Goal: Transaction & Acquisition: Purchase product/service

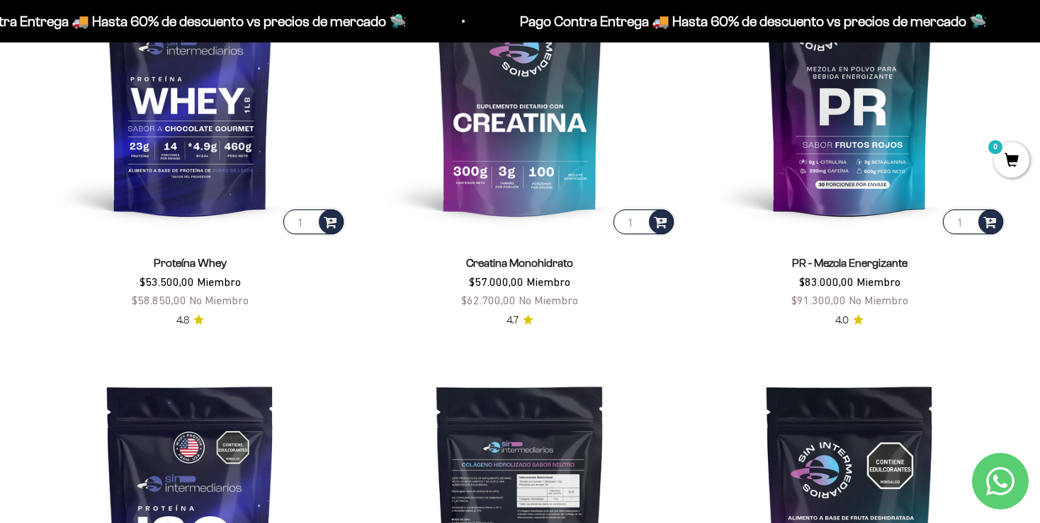
scroll to position [533, 0]
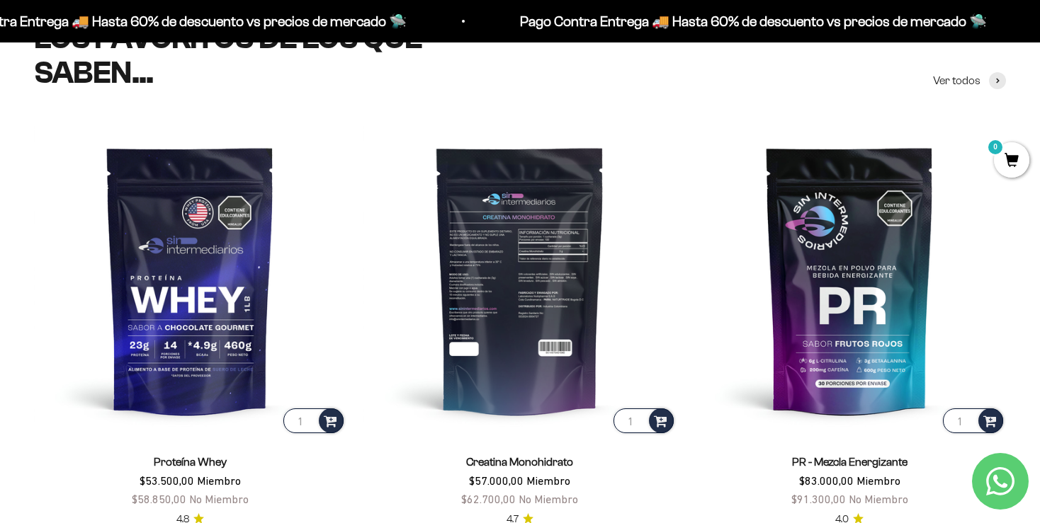
click at [506, 278] on img at bounding box center [519, 280] width 312 height 312
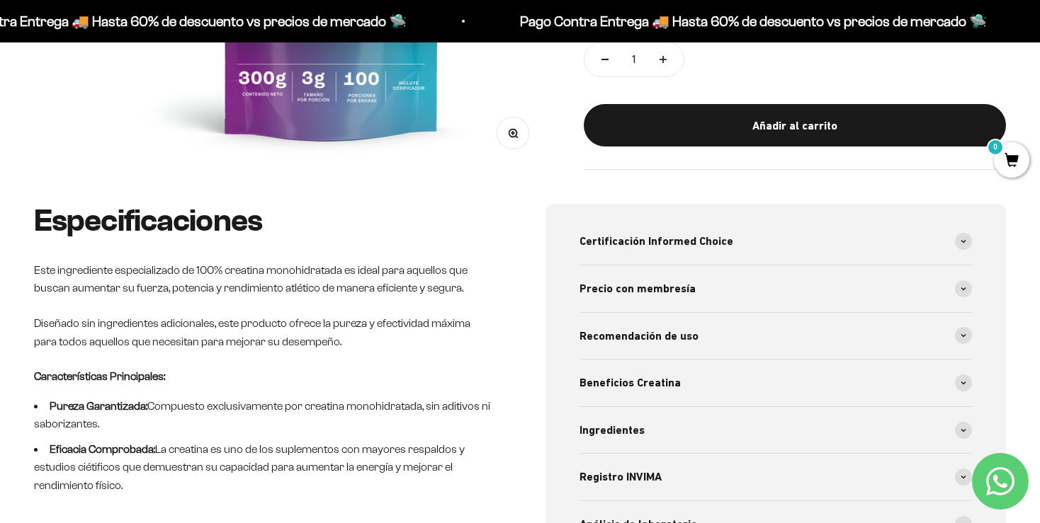
scroll to position [523, 0]
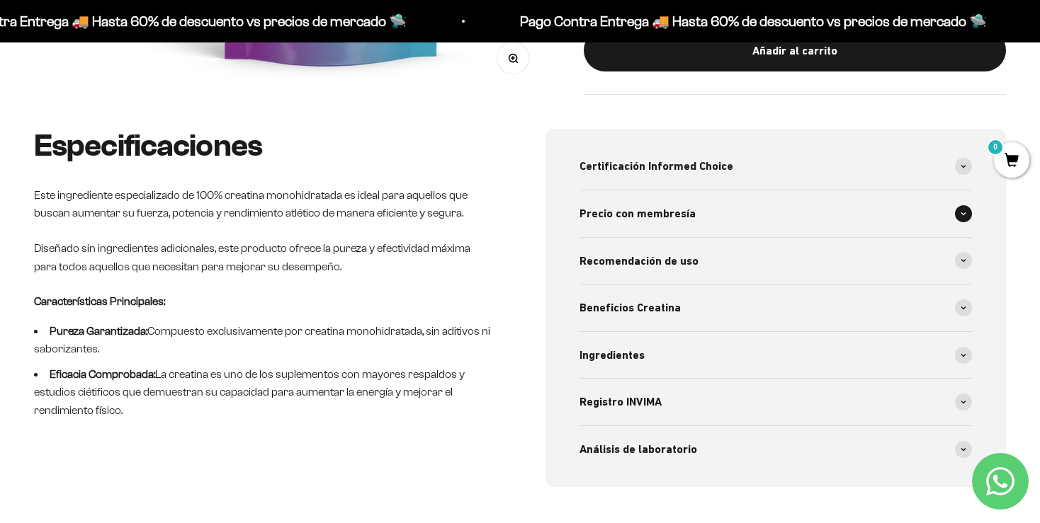
click at [963, 212] on icon at bounding box center [964, 214] width 6 height 4
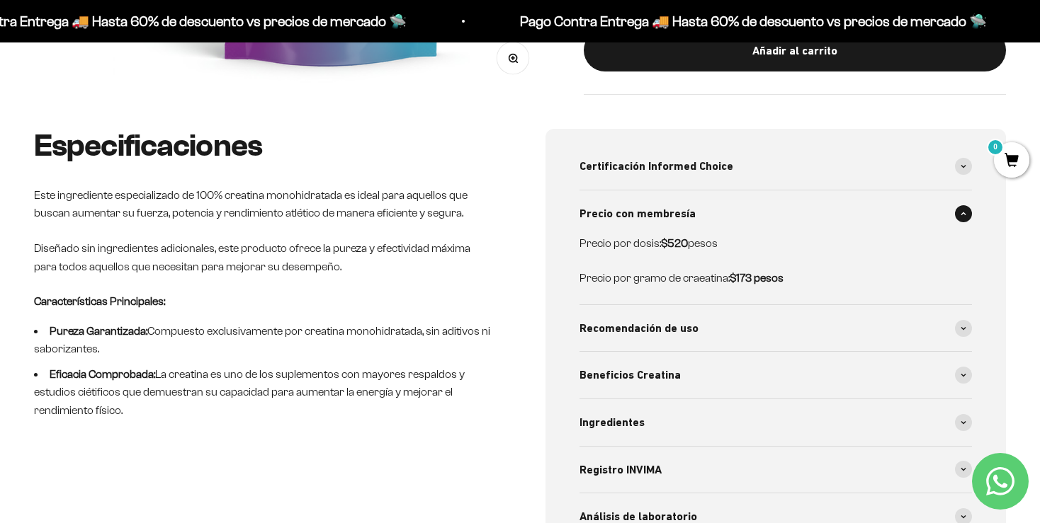
click at [963, 211] on span at bounding box center [963, 213] width 17 height 17
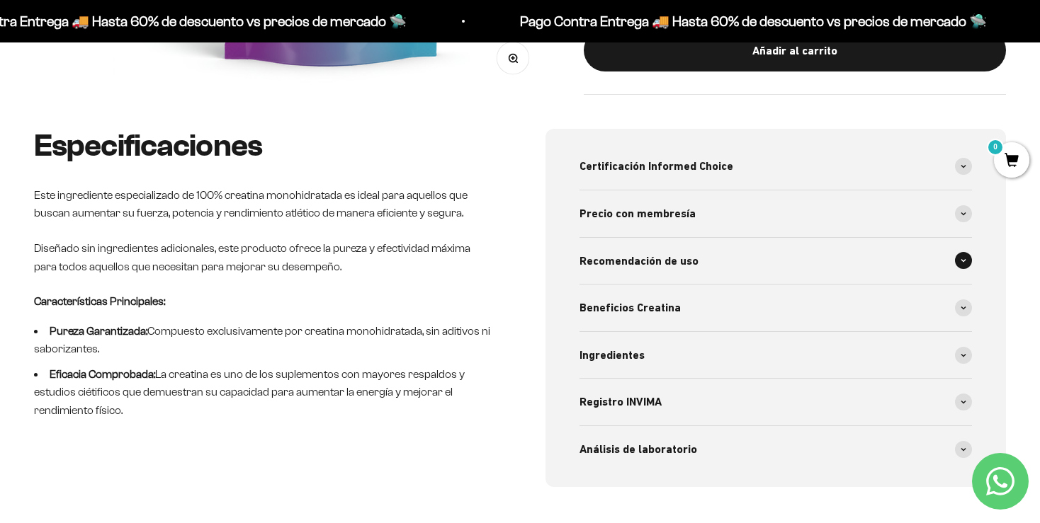
click at [957, 256] on span at bounding box center [963, 260] width 17 height 17
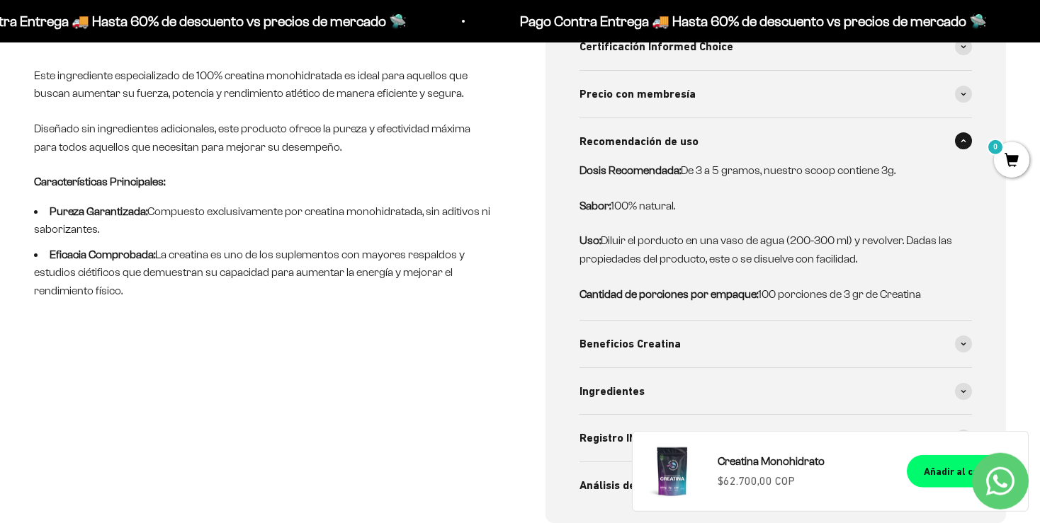
scroll to position [673, 0]
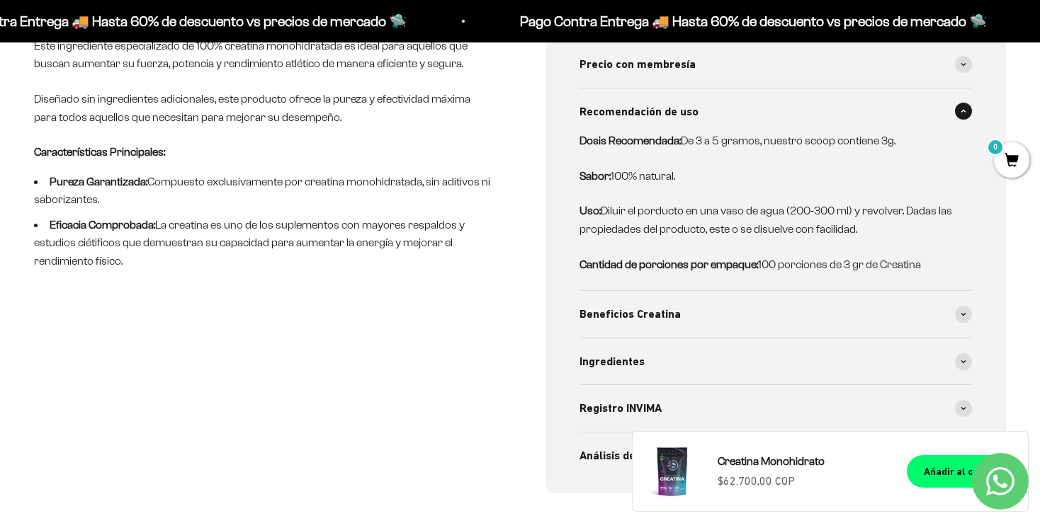
click at [962, 112] on icon at bounding box center [964, 111] width 6 height 4
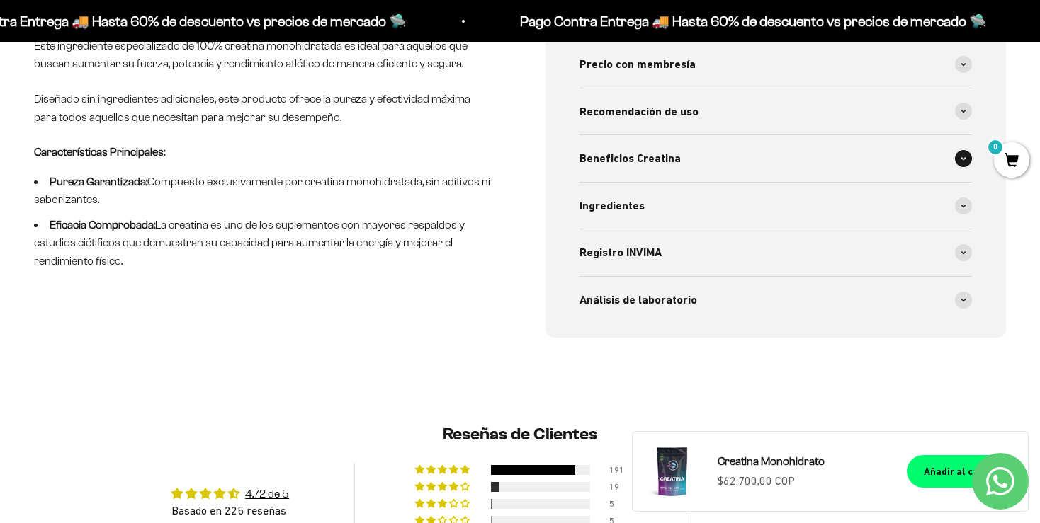
click at [963, 157] on icon at bounding box center [964, 159] width 6 height 4
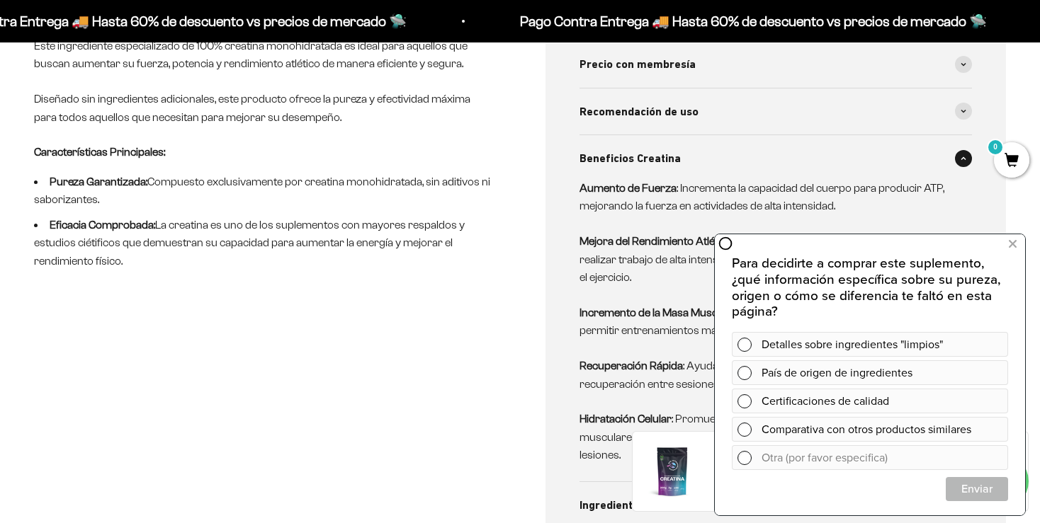
click at [725, 245] on icon at bounding box center [725, 244] width 14 height 14
click at [1012, 245] on icon at bounding box center [1013, 244] width 8 height 18
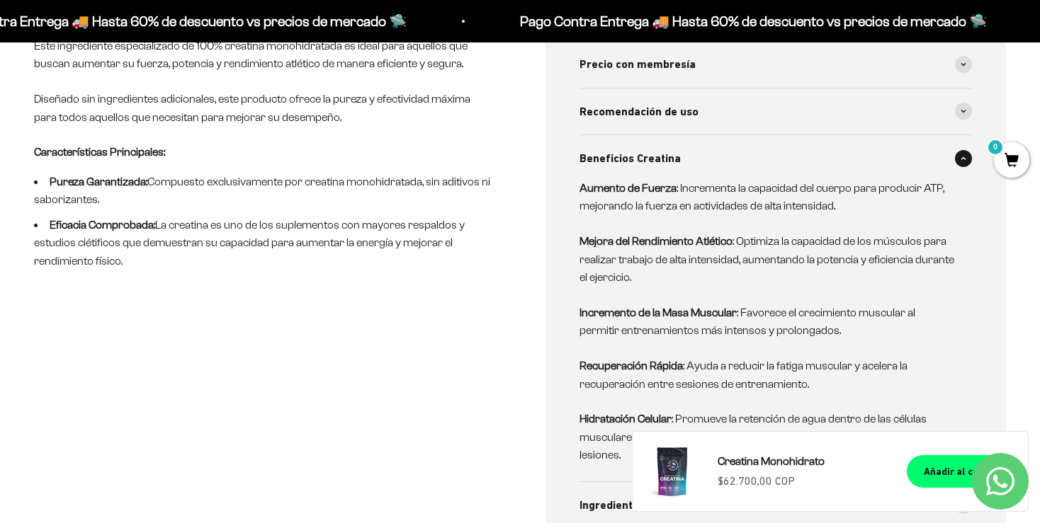
click at [964, 160] on span at bounding box center [963, 158] width 17 height 17
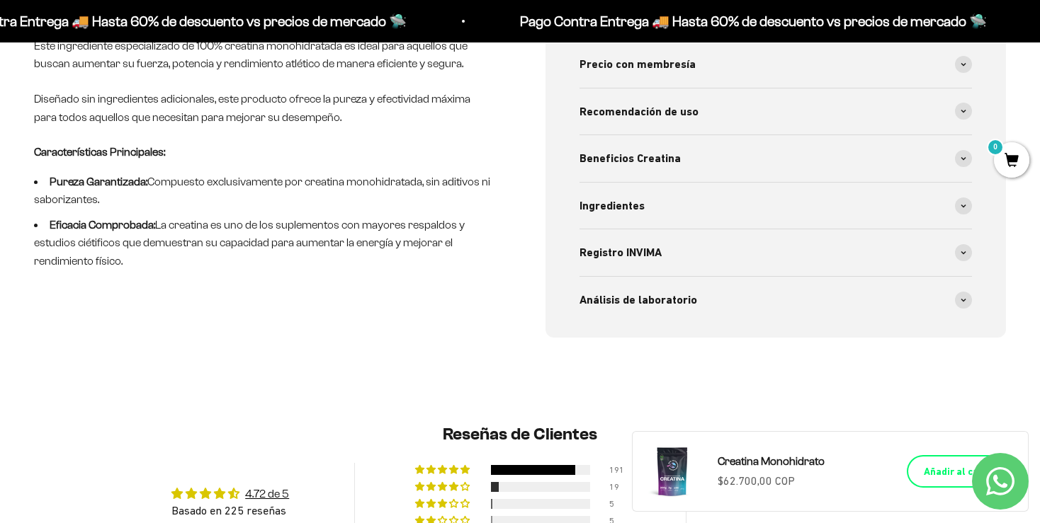
click at [942, 473] on div "Añadir al carrito" at bounding box center [962, 472] width 76 height 16
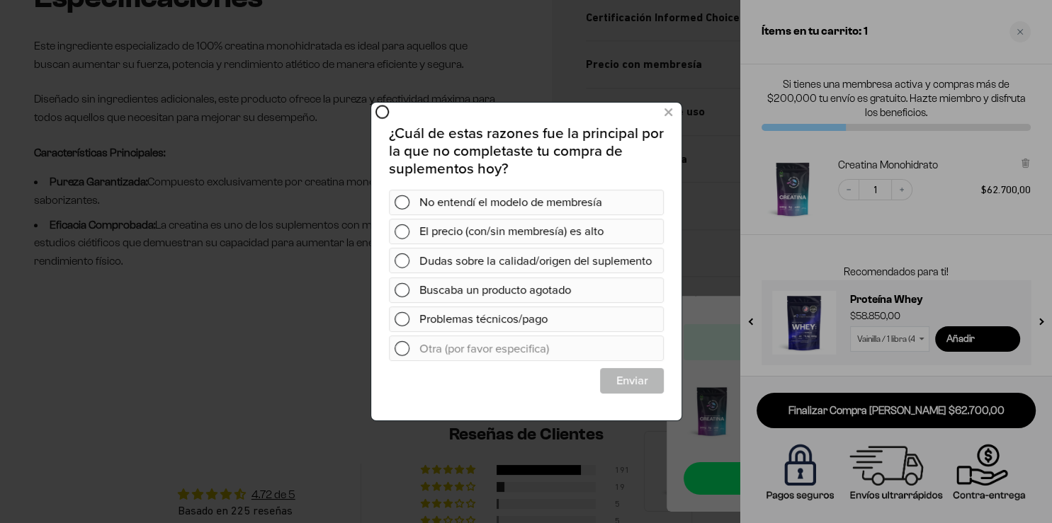
scroll to position [0, 0]
click at [667, 115] on icon at bounding box center [668, 112] width 8 height 19
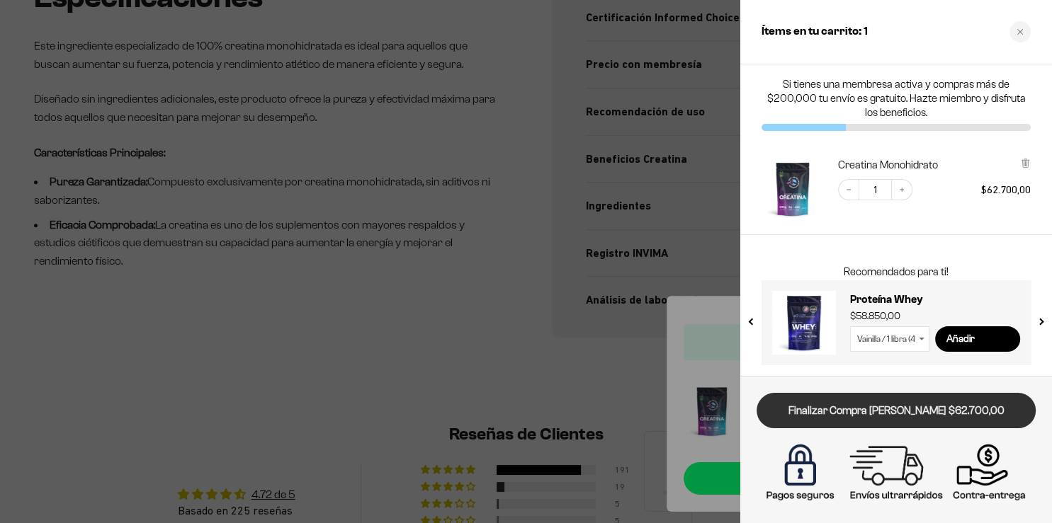
click at [859, 407] on link "Finalizar Compra [PERSON_NAME] $62.700,00" at bounding box center [896, 411] width 279 height 36
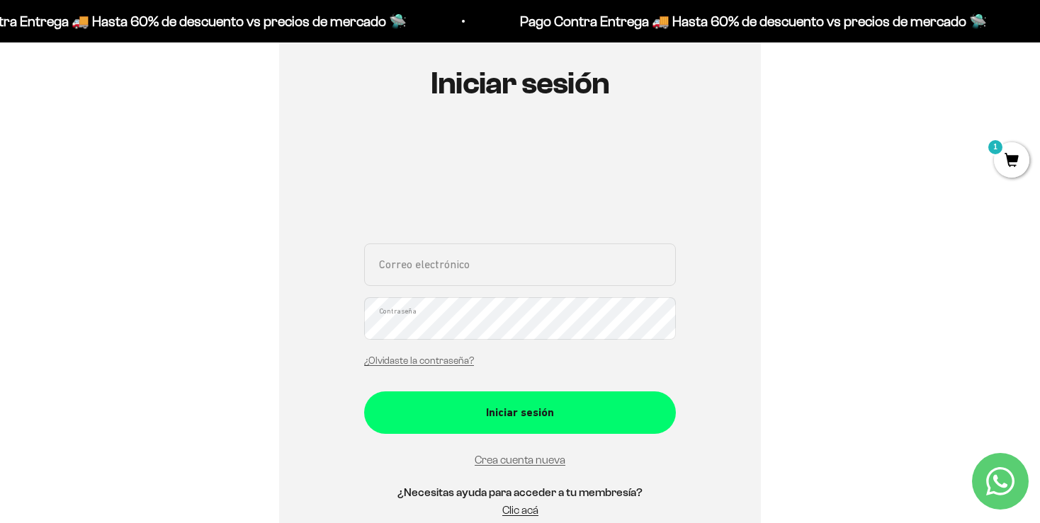
scroll to position [224, 0]
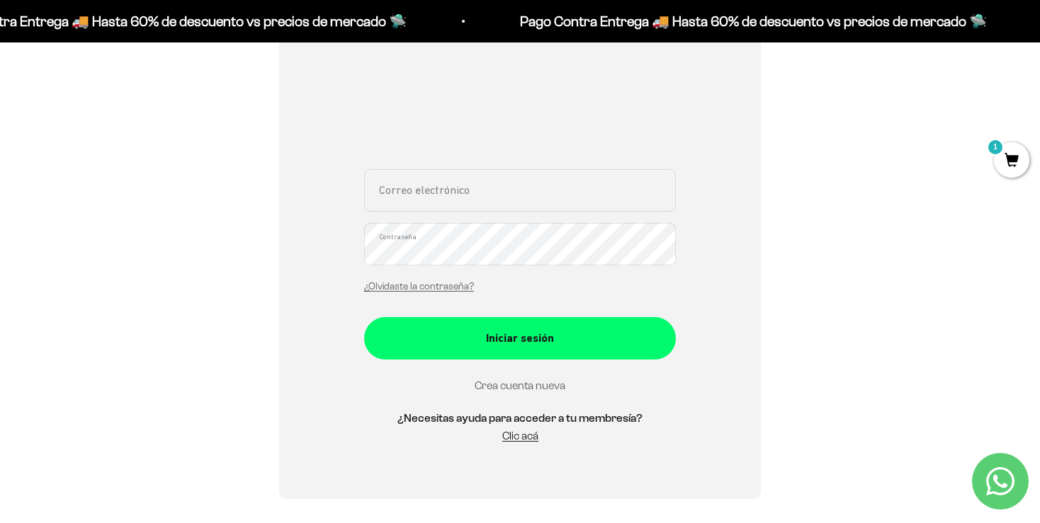
click at [533, 385] on link "Crea cuenta nueva" at bounding box center [520, 386] width 91 height 12
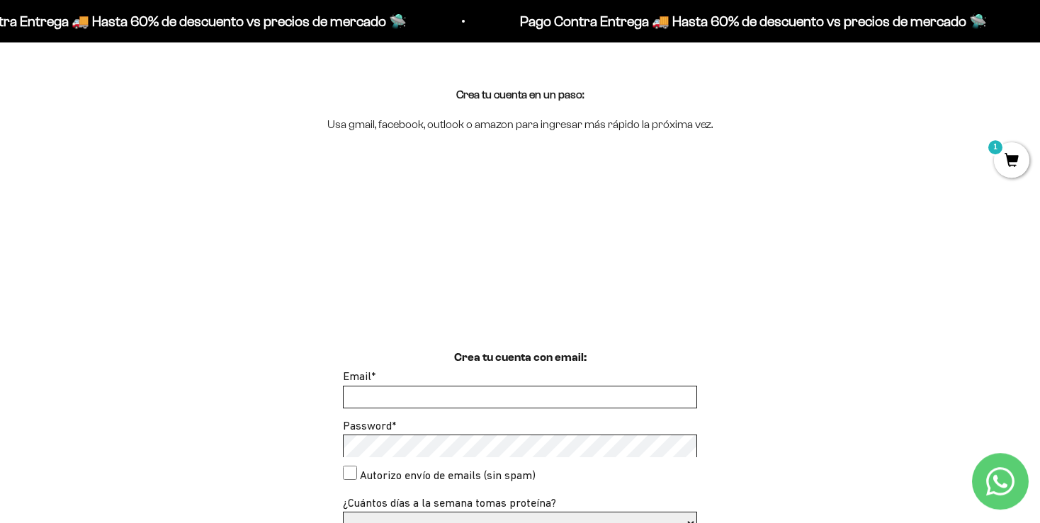
scroll to position [149, 0]
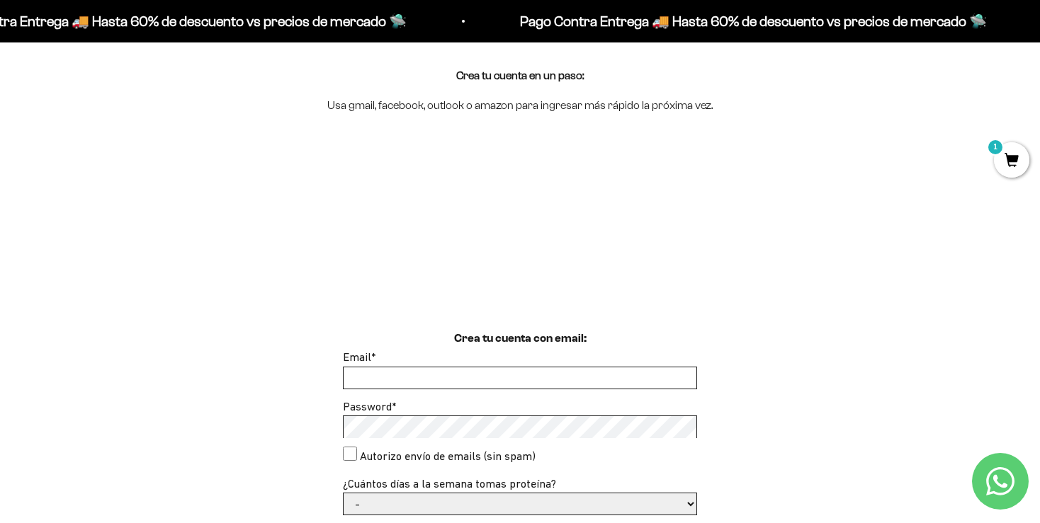
click at [390, 381] on input "Email *" at bounding box center [520, 378] width 353 height 21
type input "fguerreroa17@gmail.com"
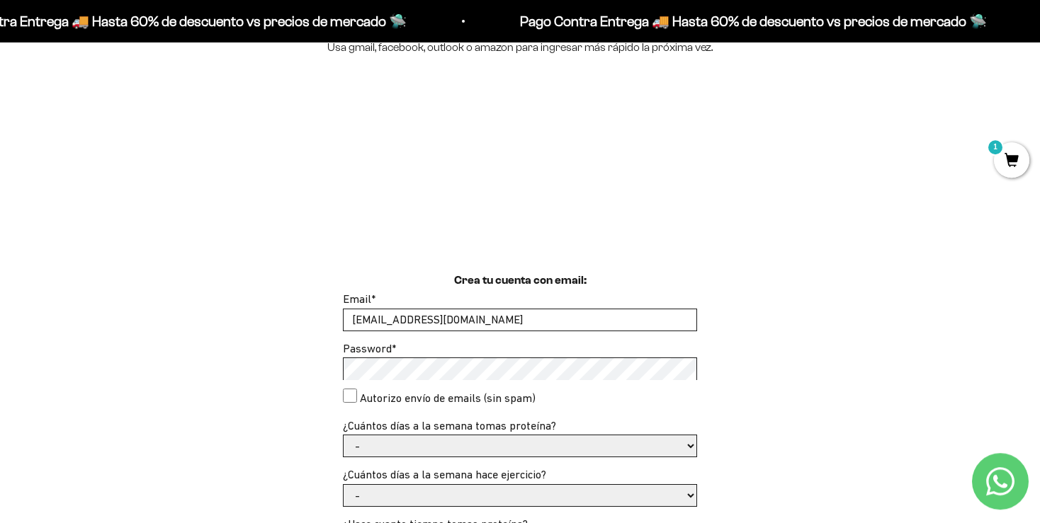
scroll to position [299, 0]
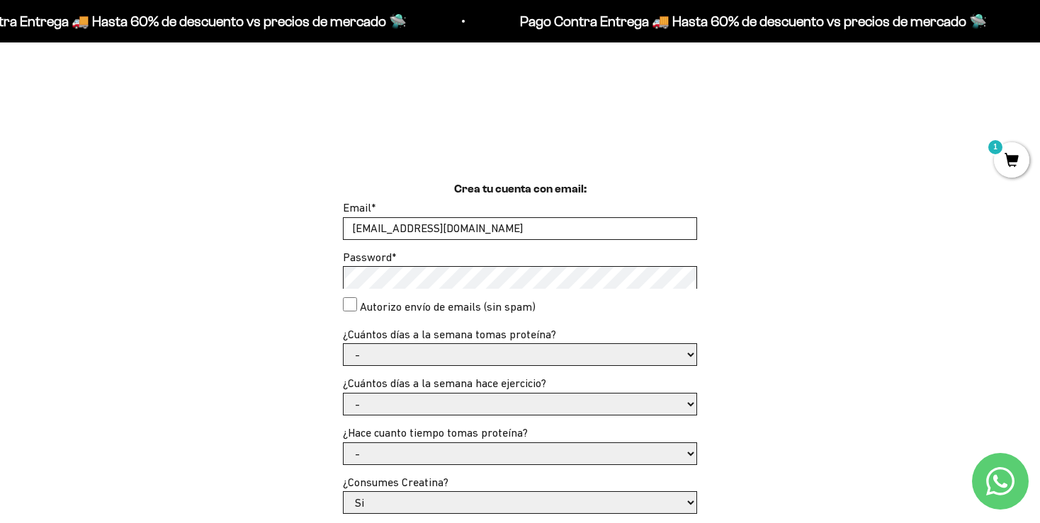
click at [356, 305] on consent"] "Autorizo envío de emails (sin spam)" at bounding box center [350, 305] width 14 height 14
checkbox consent"] "true"
select select "3 a 5"
click option "3 a 5" at bounding box center [0, 0] width 0 height 0
click at [344, 394] on select "- No hago 1 a 2 días 3 a 5 días 6 o 7 días" at bounding box center [520, 404] width 353 height 21
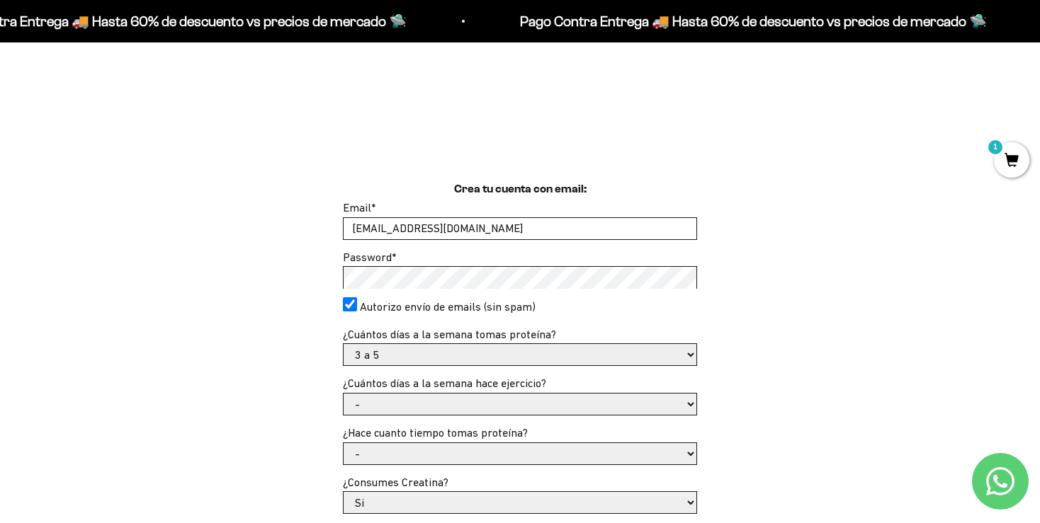
select select "3 a 5 días"
click option "3 a 5 días" at bounding box center [0, 0] width 0 height 0
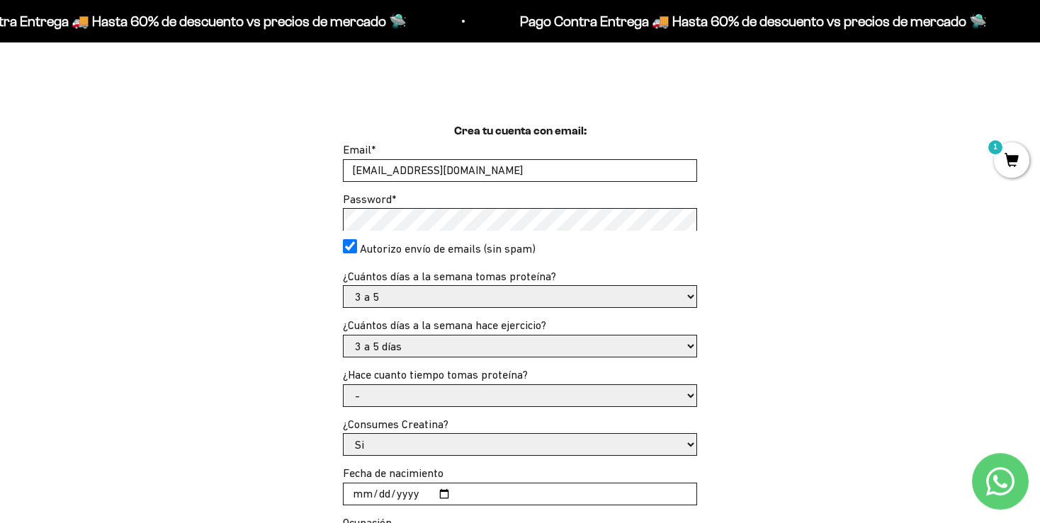
scroll to position [448, 0]
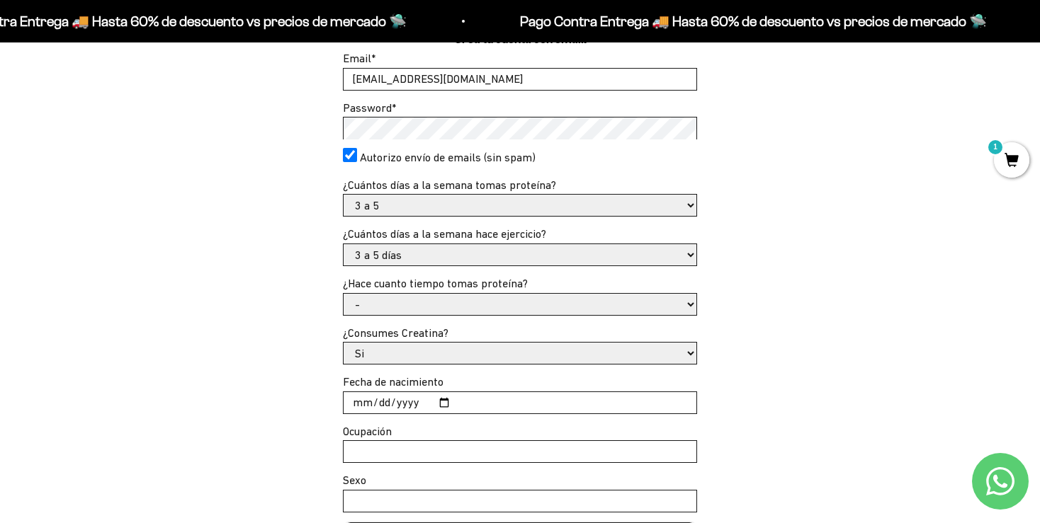
click at [344, 294] on select "- Apenas estoy empezando Menos de 6 meses Más de 6 meses Hace más de un año" at bounding box center [520, 304] width 353 height 21
select select "Apenas estoy empezando"
click option "Apenas estoy empezando" at bounding box center [0, 0] width 0 height 0
click at [667, 400] on input "Fecha de nacimiento" at bounding box center [520, 402] width 353 height 21
type input "0005-12-17"
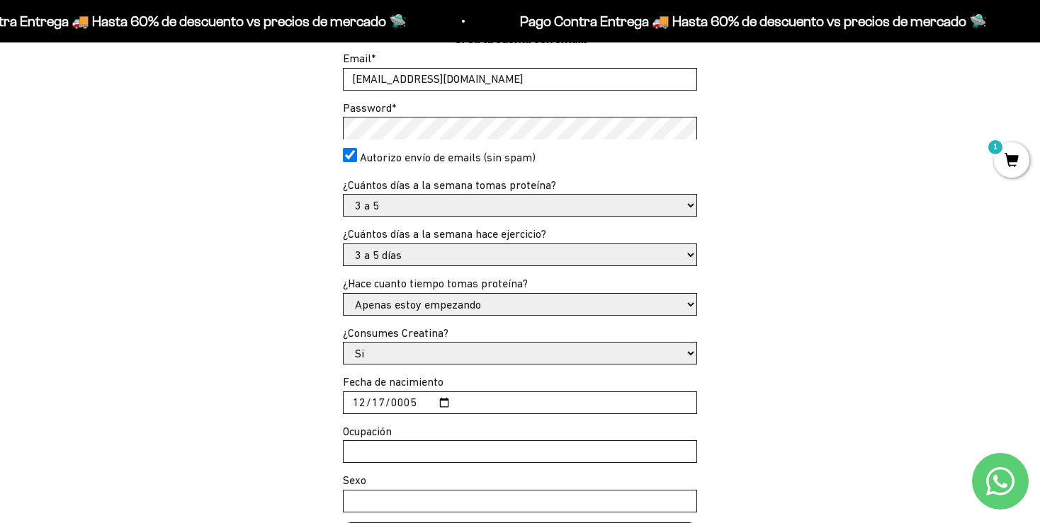
scroll to position [523, 0]
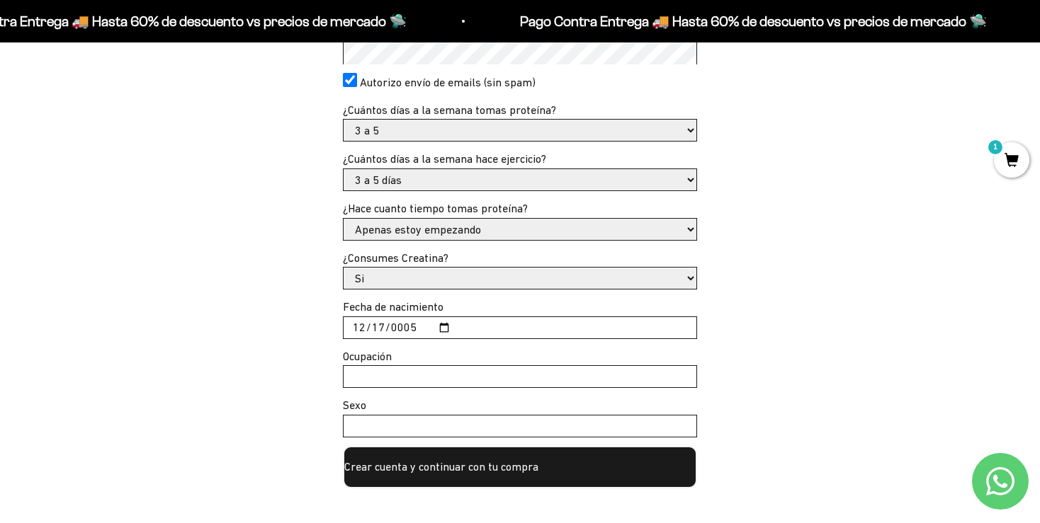
click at [384, 373] on input "Ocupación" at bounding box center [520, 376] width 353 height 21
type input "Contador"
type input "Masculino"
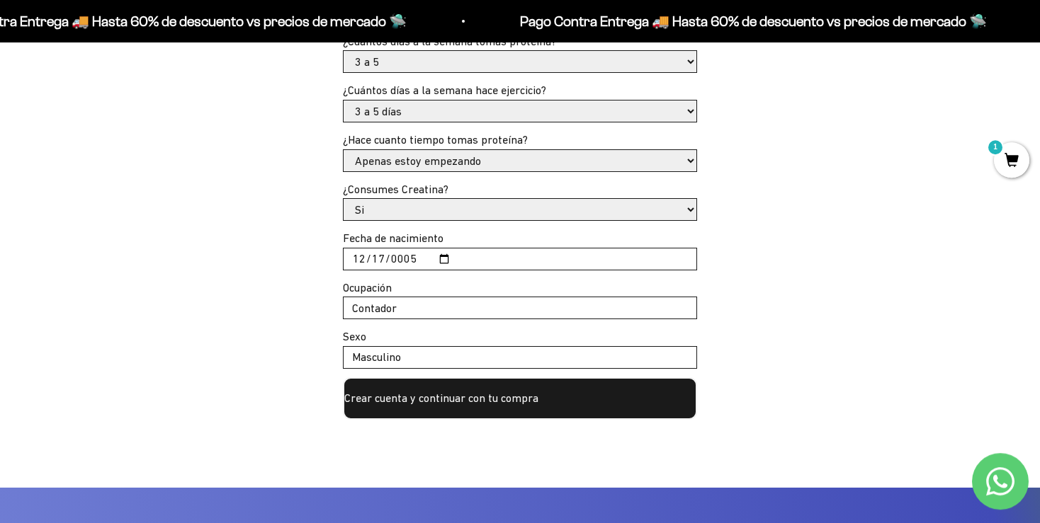
scroll to position [673, 0]
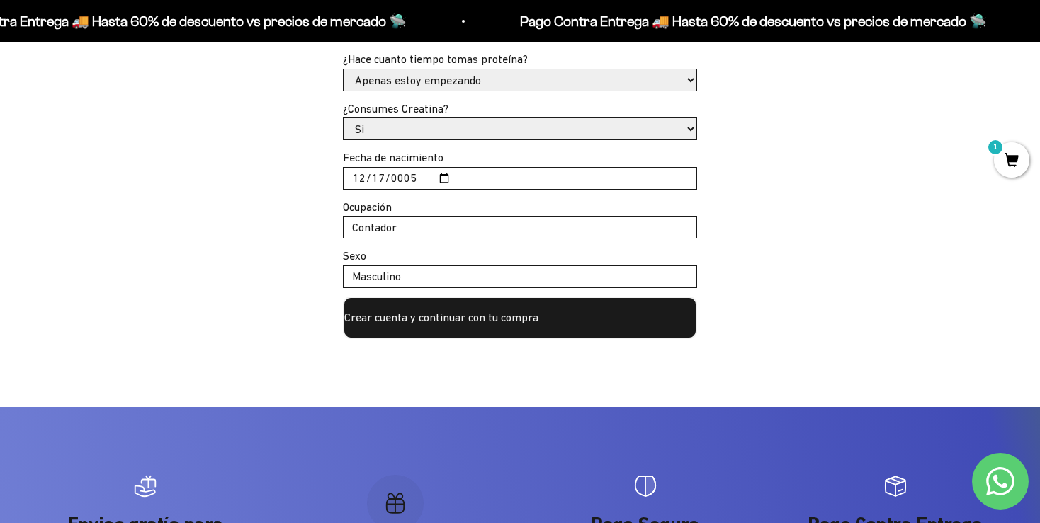
click at [470, 318] on button "Crear cuenta y continuar con tu compra" at bounding box center [520, 318] width 354 height 43
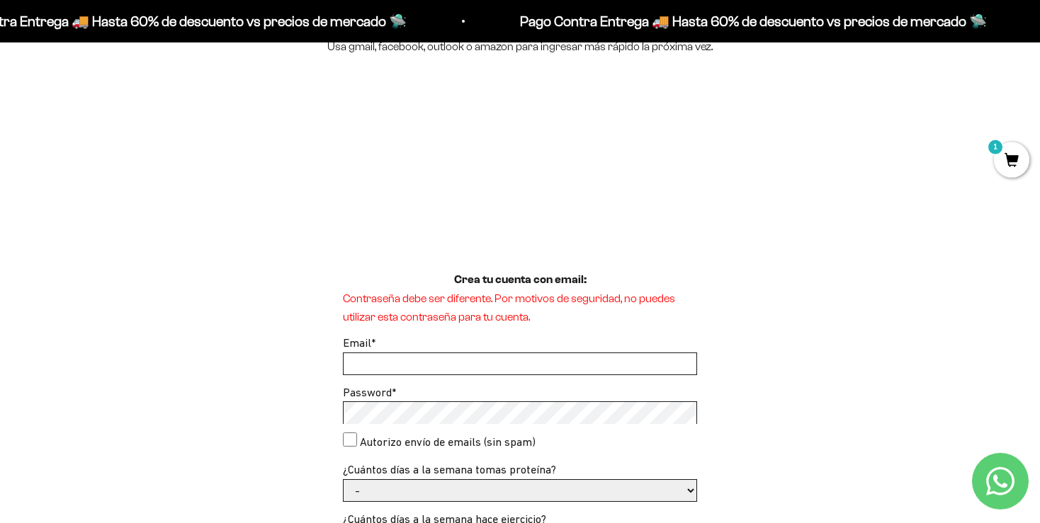
scroll to position [224, 0]
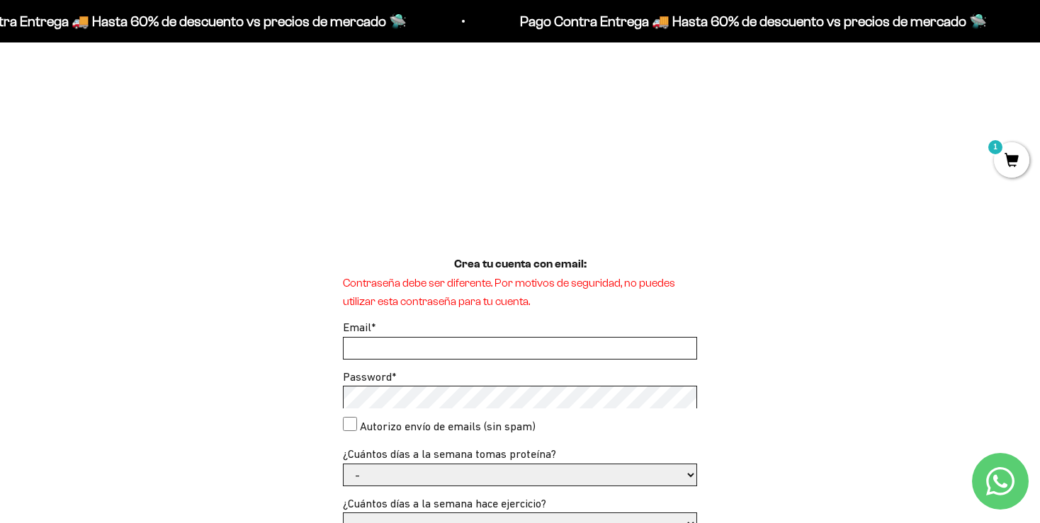
click at [369, 352] on input "Email *" at bounding box center [520, 348] width 353 height 21
type input "[EMAIL_ADDRESS][DOMAIN_NAME]"
click at [343, 417] on consent"] "Autorizo envío de emails (sin spam)" at bounding box center [350, 424] width 14 height 14
checkbox consent"] "true"
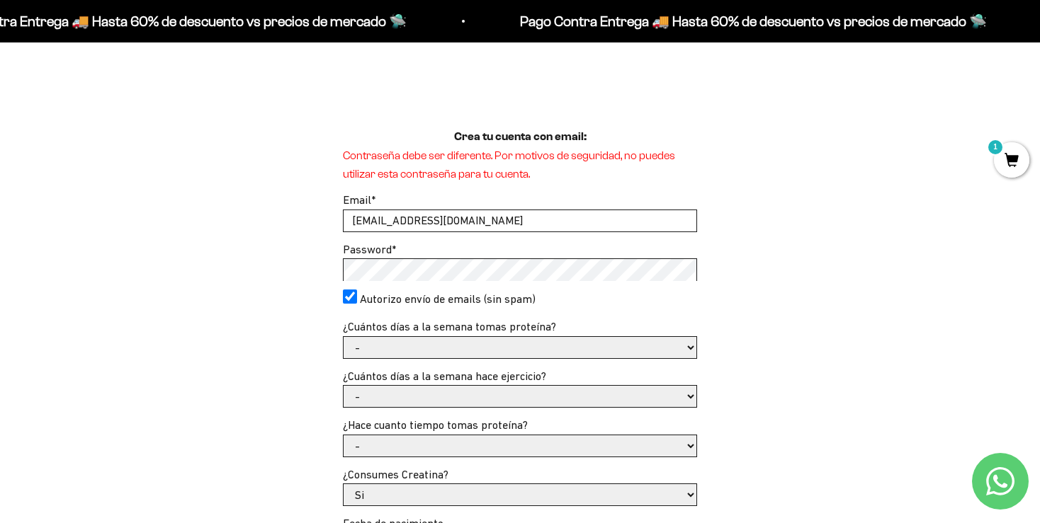
scroll to position [374, 0]
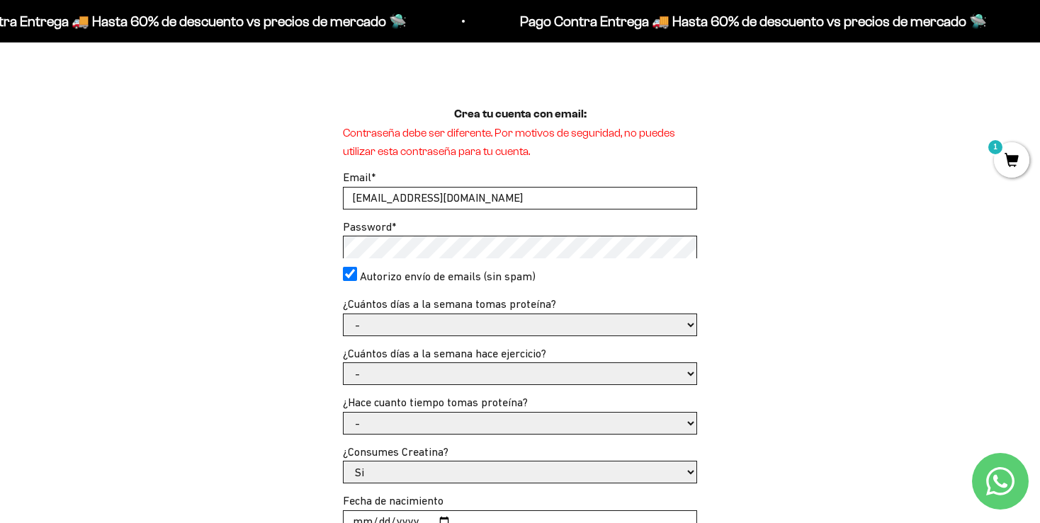
click at [344, 315] on select "- 1 o 2 3 a 5 6 o 7" at bounding box center [520, 325] width 353 height 21
select select "3 a 5"
click option "3 a 5" at bounding box center [0, 0] width 0 height 0
click at [344, 363] on select "- No hago 1 a 2 días 3 a 5 días 6 o 7 días" at bounding box center [520, 373] width 353 height 21
select select "3 a 5 días"
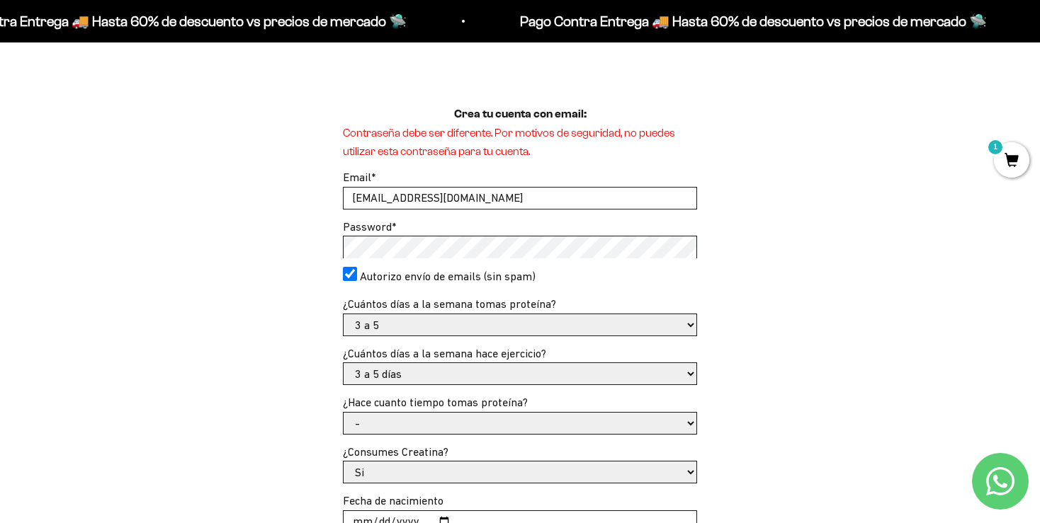
click option "3 a 5 días" at bounding box center [0, 0] width 0 height 0
click at [344, 413] on select "- Apenas estoy empezando Menos de 6 meses Más de 6 meses Hace más de un año" at bounding box center [520, 423] width 353 height 21
select select "Apenas estoy empezando"
click option "Apenas estoy empezando" at bounding box center [0, 0] width 0 height 0
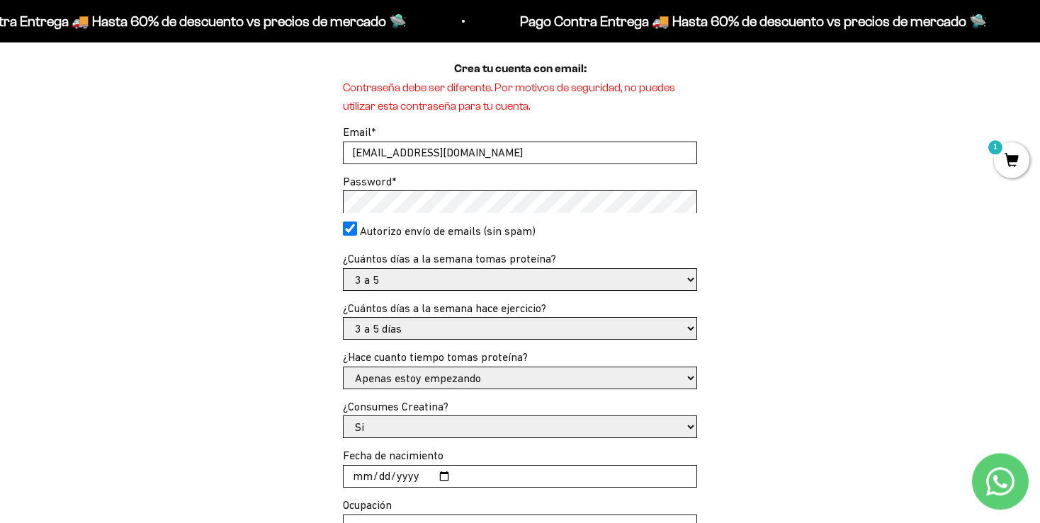
scroll to position [448, 0]
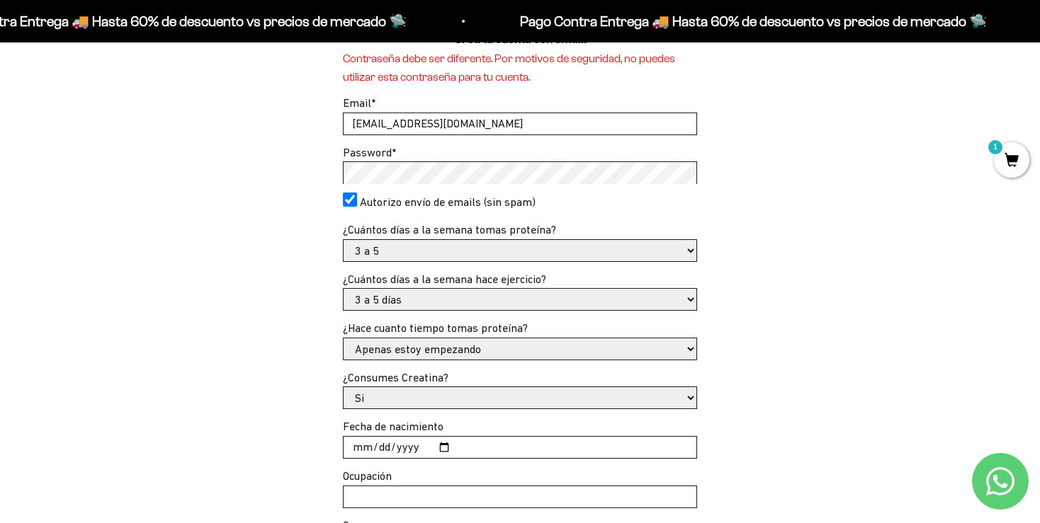
click at [368, 446] on input "Fecha de nacimiento" at bounding box center [520, 447] width 353 height 21
type input "1975-12-17"
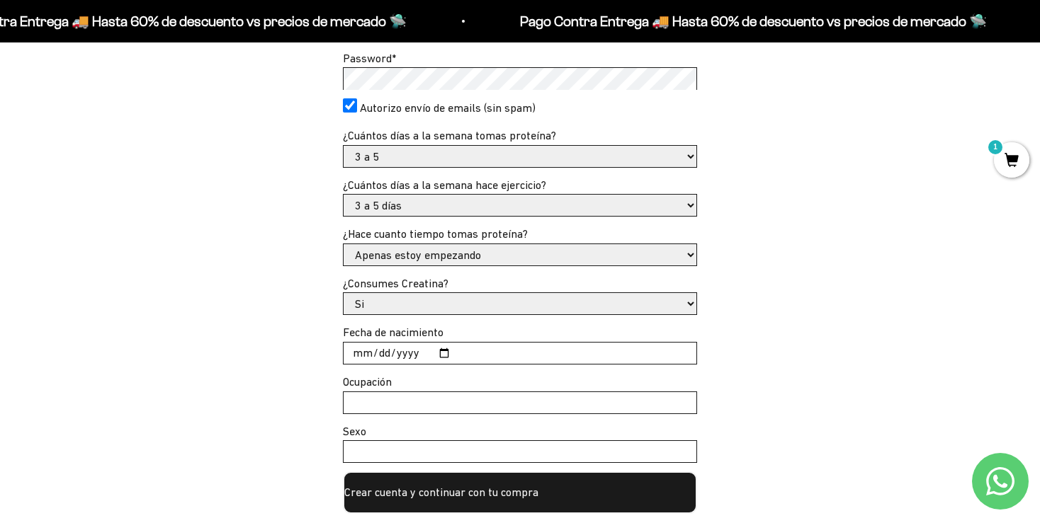
scroll to position [673, 0]
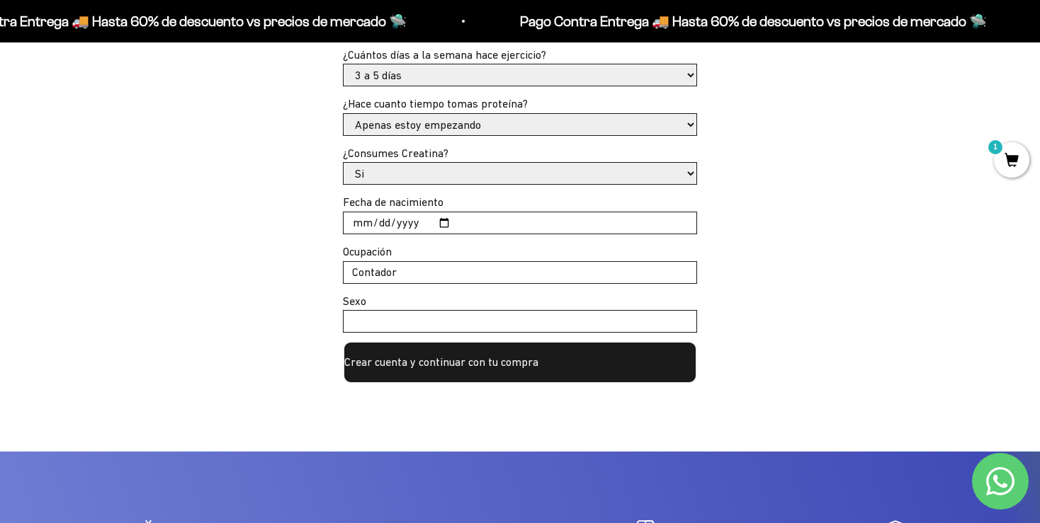
type input "Contador"
type input "Masculino"
click at [475, 358] on button "Crear cuenta y continuar con tu compra" at bounding box center [520, 362] width 354 height 43
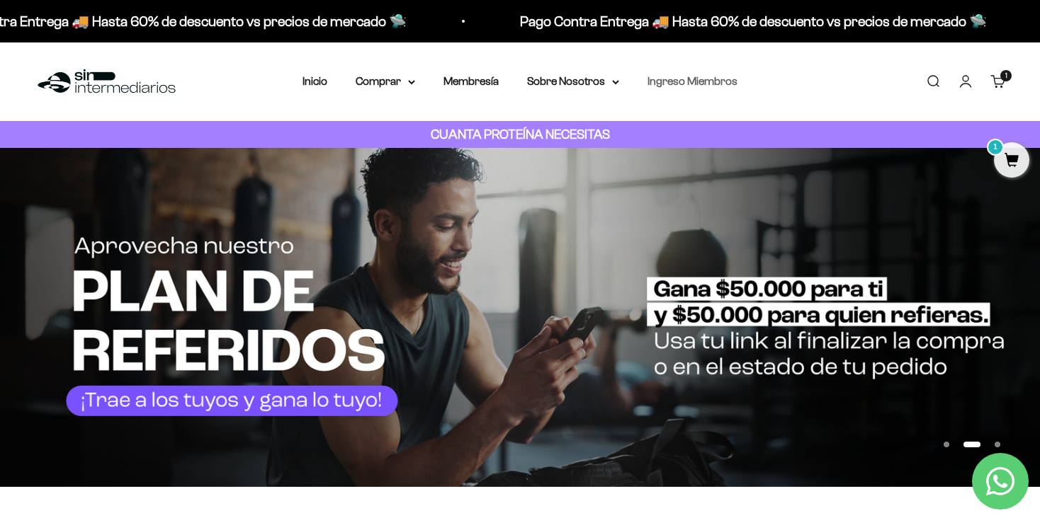
click at [695, 78] on link "Ingreso Miembros" at bounding box center [692, 81] width 90 height 12
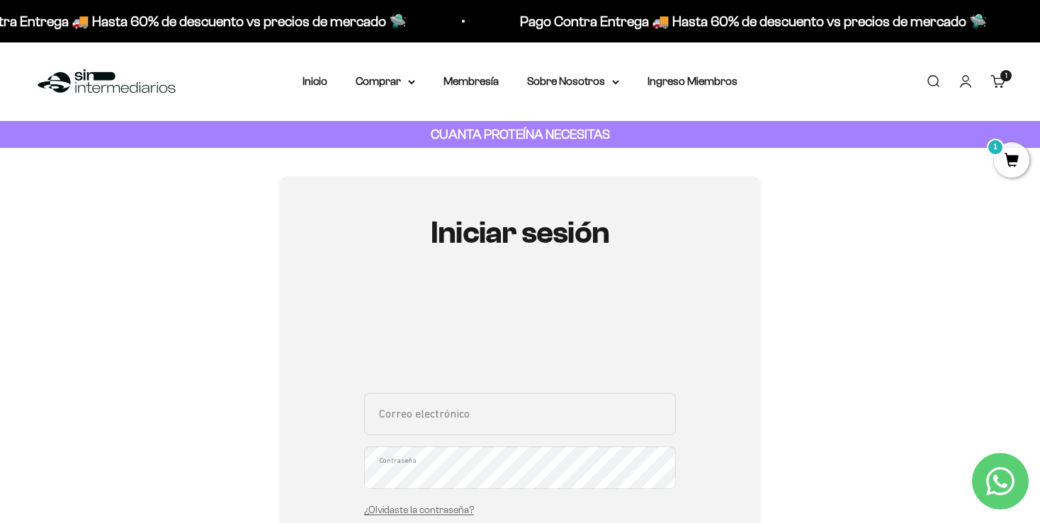
click at [993, 79] on link "Carrito 1 artículo 1" at bounding box center [998, 82] width 16 height 16
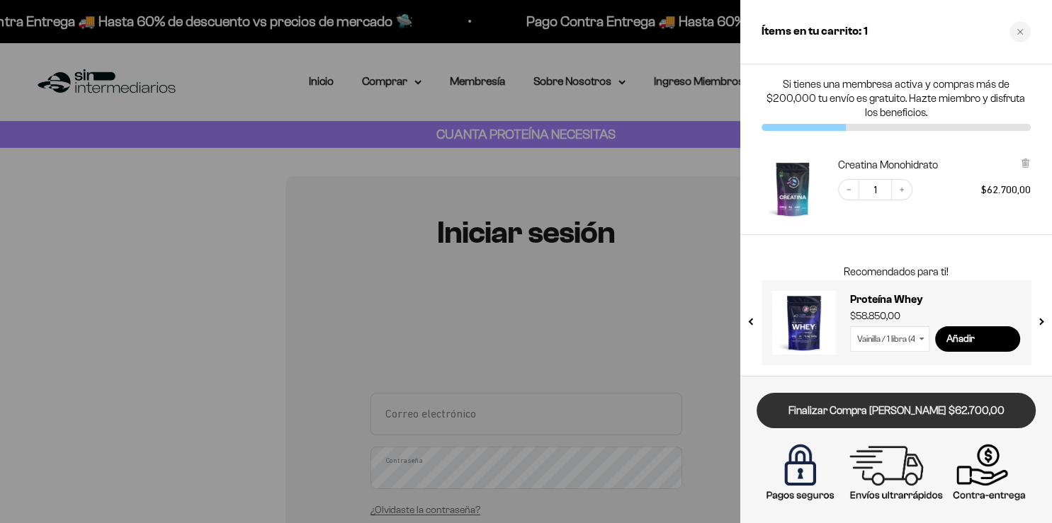
click at [854, 409] on link "Finalizar Compra [PERSON_NAME] $62.700,00" at bounding box center [896, 411] width 279 height 36
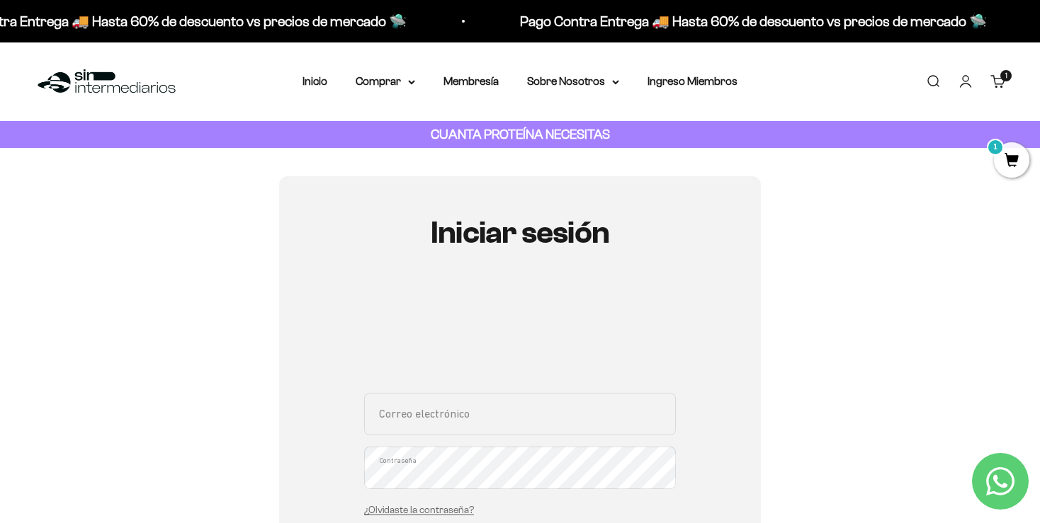
click at [1002, 481] on icon "Contact us on WhatsApp" at bounding box center [1000, 482] width 28 height 28
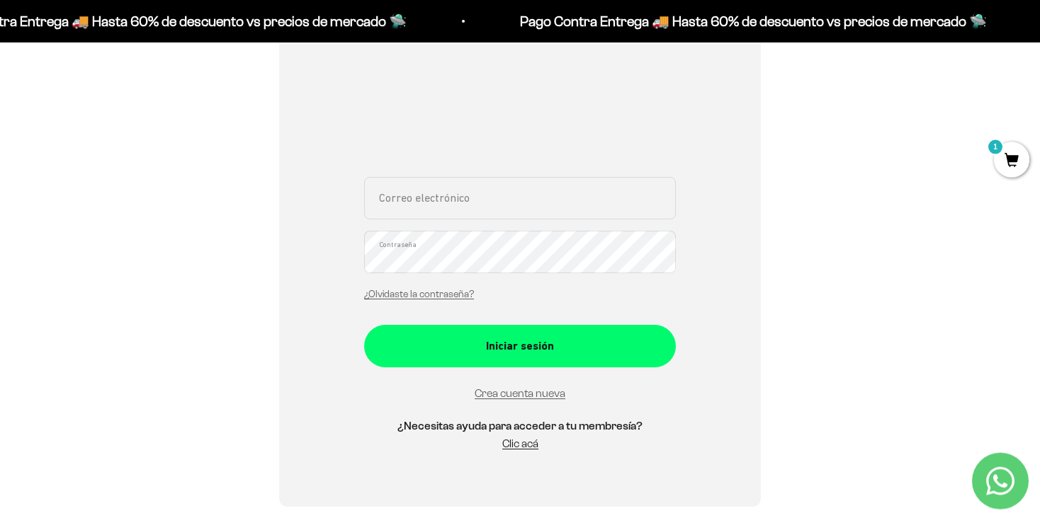
scroll to position [149, 0]
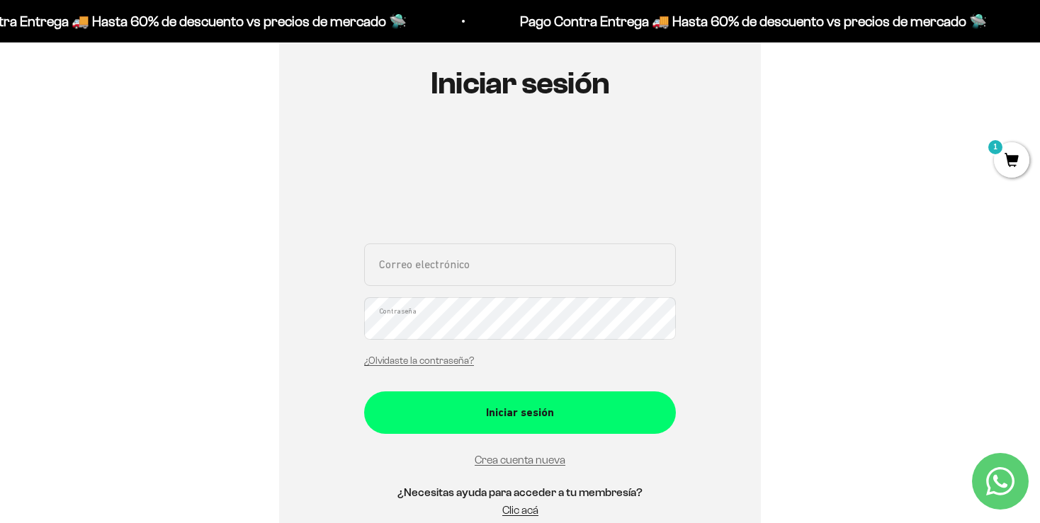
click at [427, 271] on input "Correo electrónico" at bounding box center [520, 265] width 312 height 43
type input "[EMAIL_ADDRESS][DOMAIN_NAME]"
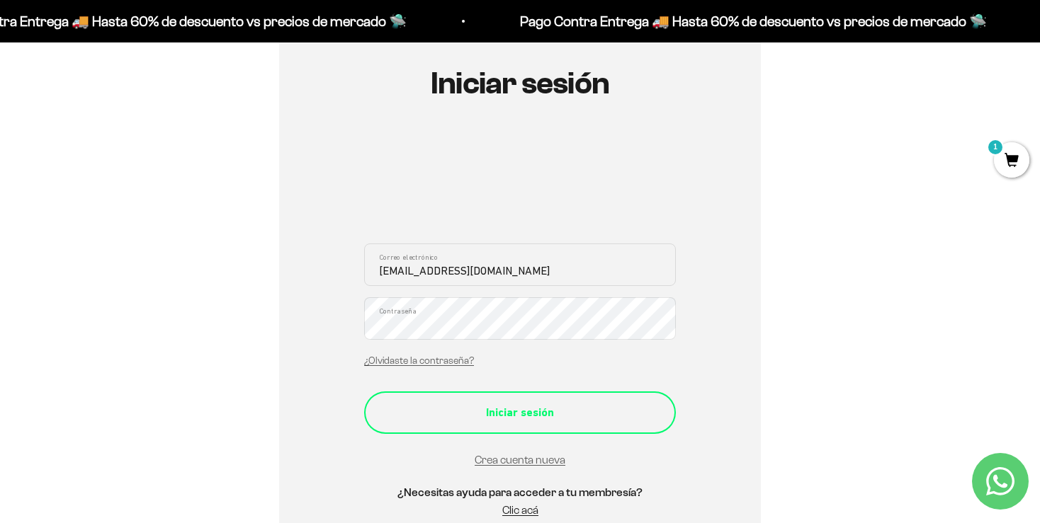
click at [602, 410] on div "Iniciar sesión" at bounding box center [519, 413] width 255 height 18
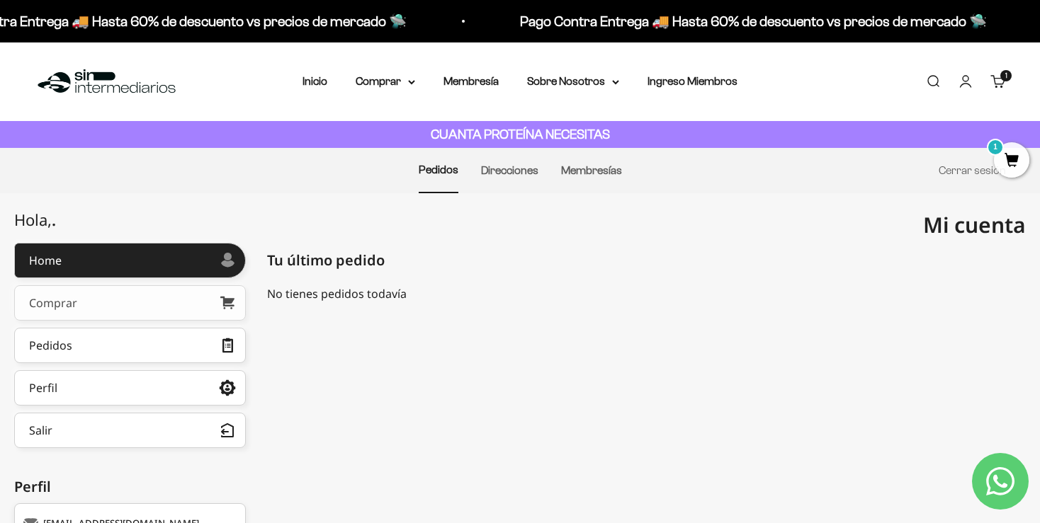
click at [81, 310] on link "Comprar" at bounding box center [130, 302] width 232 height 35
click at [67, 351] on div "Pedidos" at bounding box center [50, 345] width 43 height 11
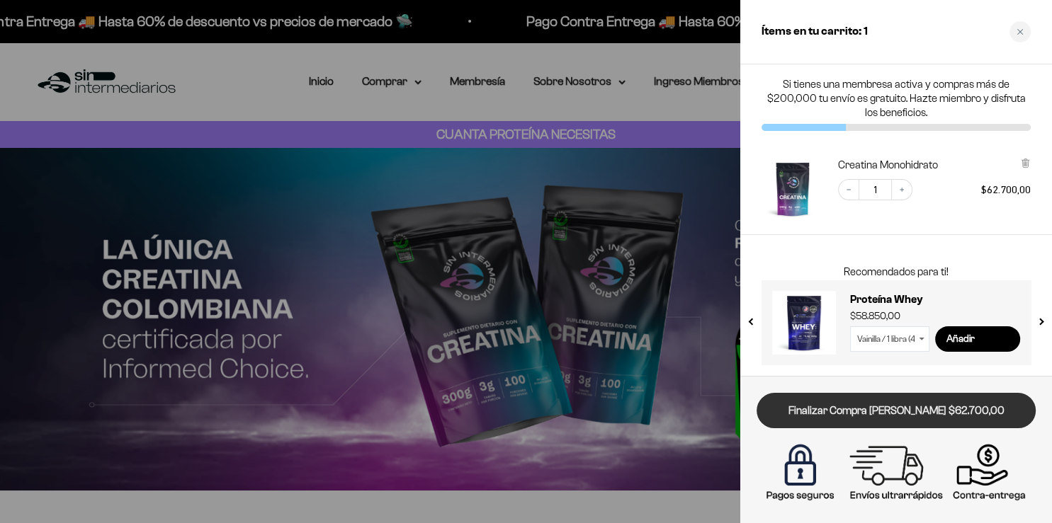
click at [840, 412] on link "Finalizar Compra [PERSON_NAME] $62.700,00" at bounding box center [896, 411] width 279 height 36
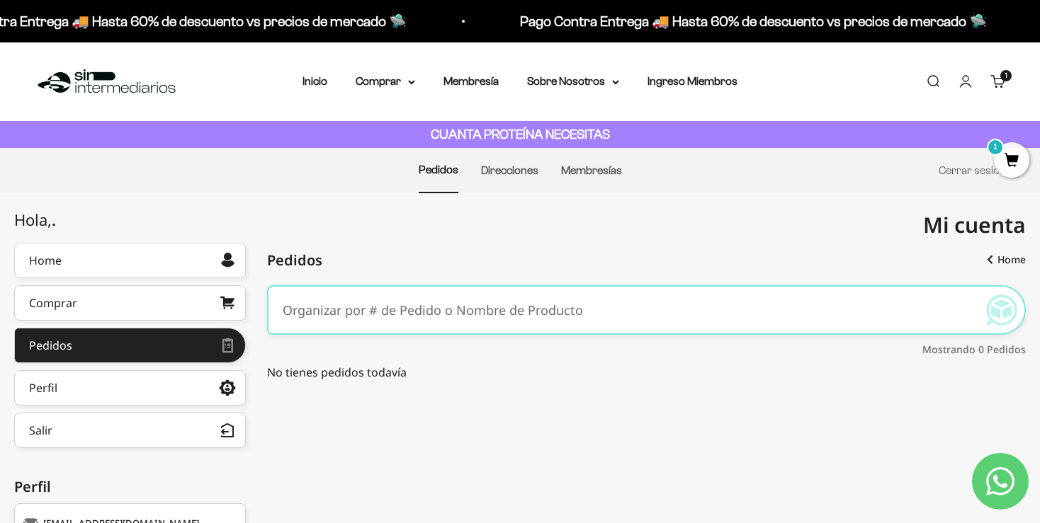
click at [1016, 164] on span "1" at bounding box center [1011, 159] width 35 height 35
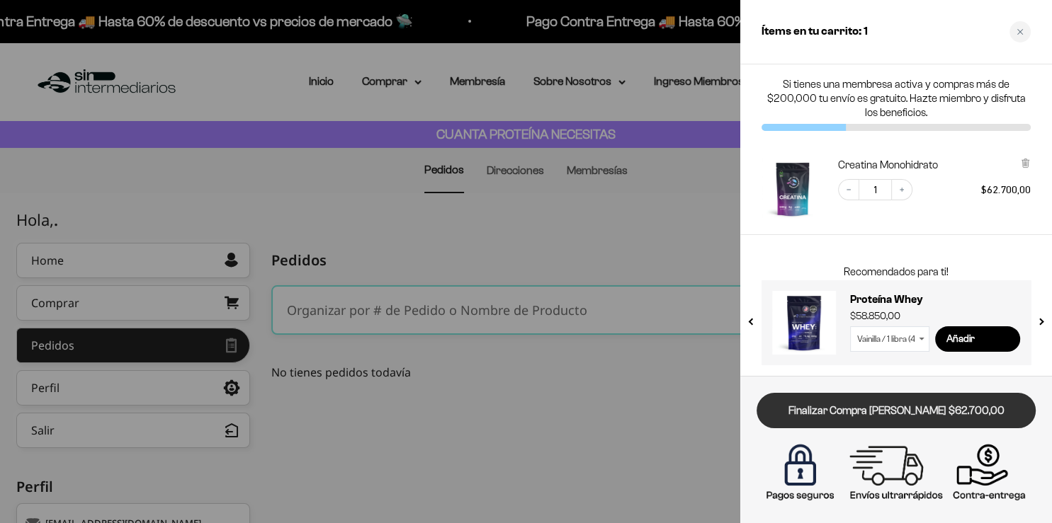
click at [856, 411] on link "Finalizar Compra [PERSON_NAME] $62.700,00" at bounding box center [896, 411] width 279 height 36
